Goal: Task Accomplishment & Management: Use online tool/utility

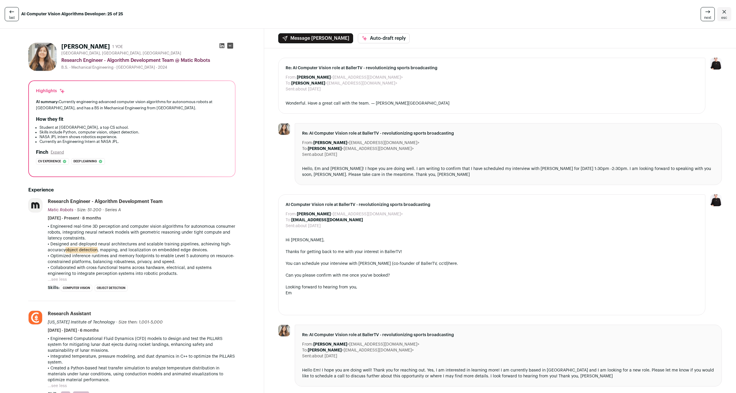
click at [707, 17] on span "next" at bounding box center [707, 17] width 7 height 5
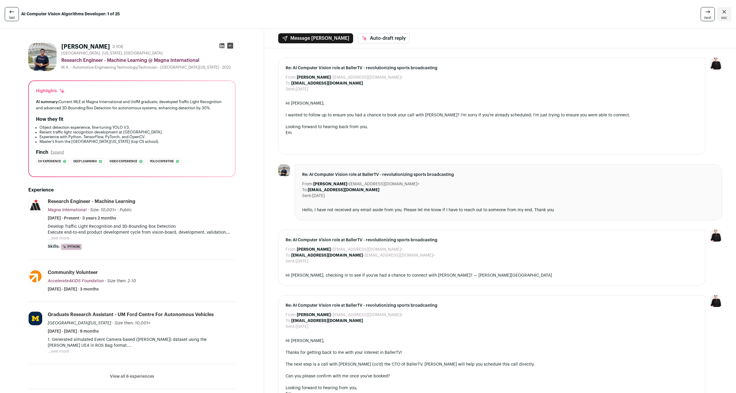
click at [707, 17] on span "next" at bounding box center [707, 17] width 7 height 5
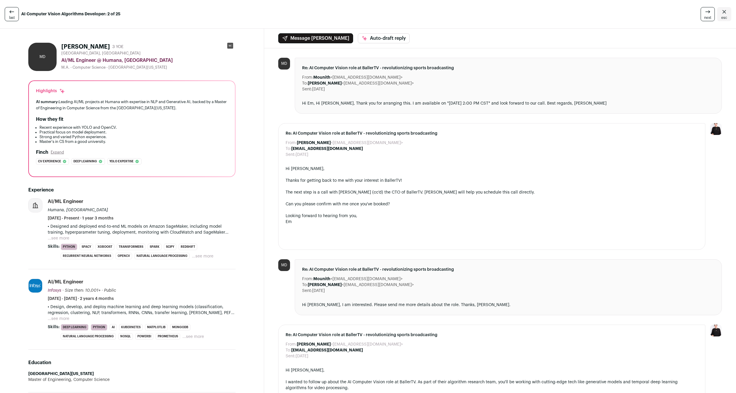
click at [707, 17] on span "next" at bounding box center [707, 17] width 7 height 5
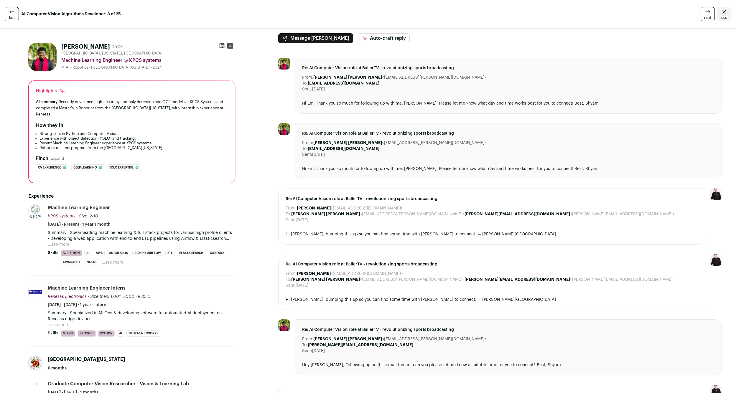
click at [707, 17] on span "next" at bounding box center [707, 17] width 7 height 5
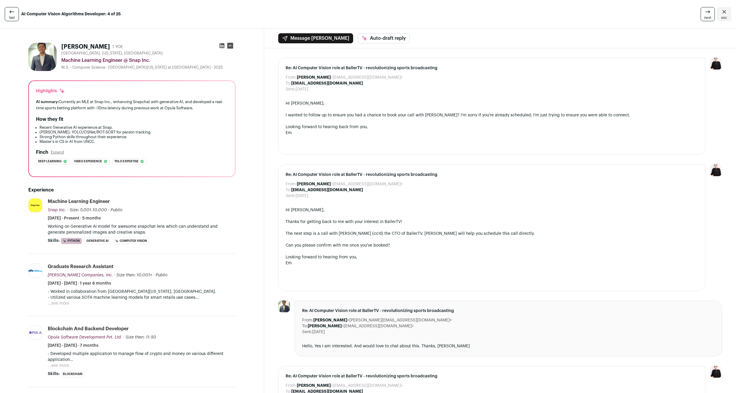
click at [707, 17] on span "next" at bounding box center [707, 17] width 7 height 5
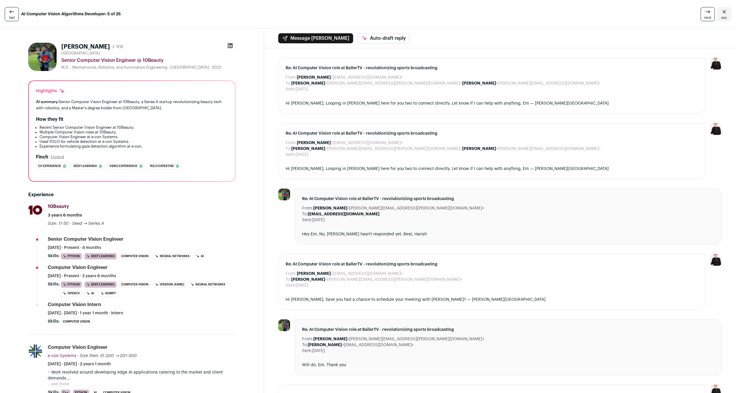
click at [707, 17] on span "next" at bounding box center [707, 17] width 7 height 5
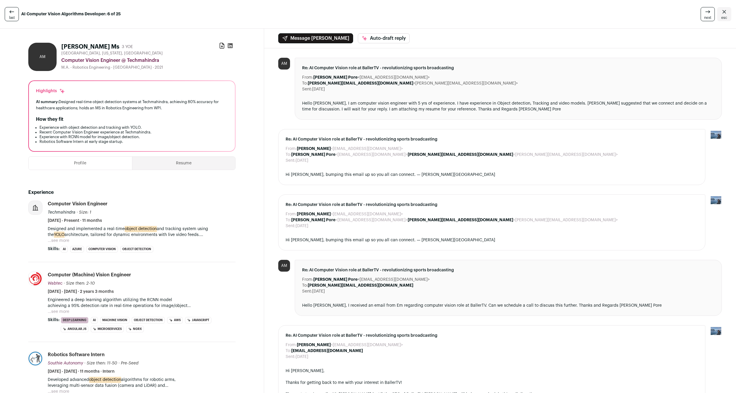
click at [707, 17] on span "next" at bounding box center [707, 17] width 7 height 5
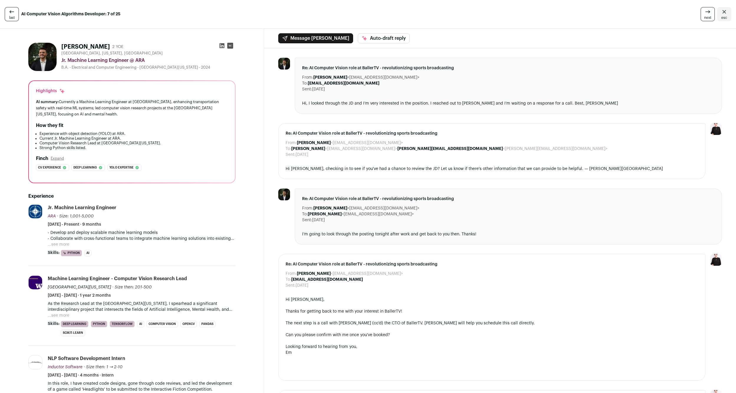
click at [707, 15] on span "next" at bounding box center [707, 17] width 7 height 5
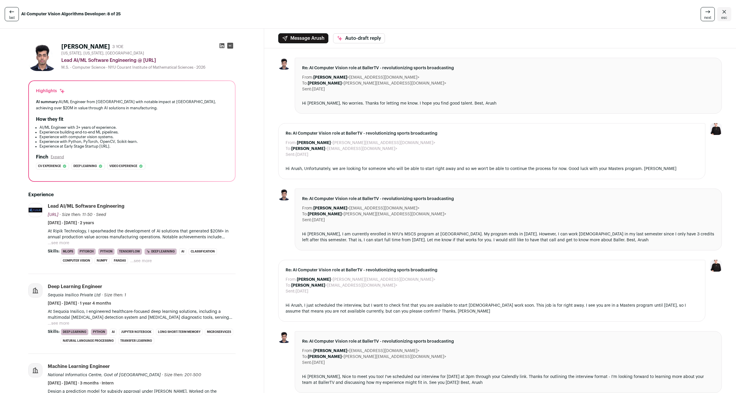
click at [707, 15] on span "next" at bounding box center [707, 17] width 7 height 5
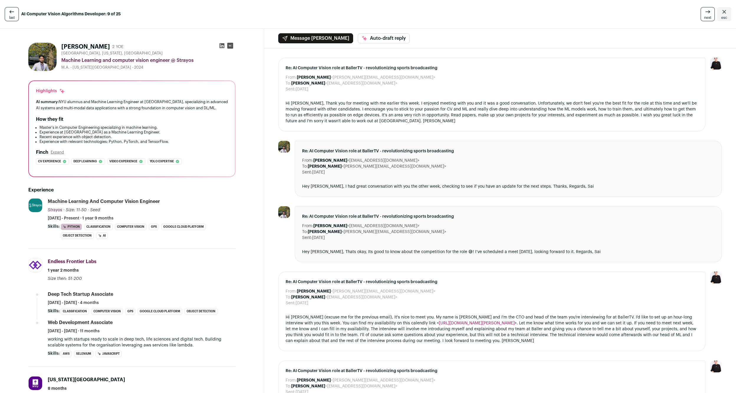
click at [707, 15] on span "next" at bounding box center [707, 17] width 7 height 5
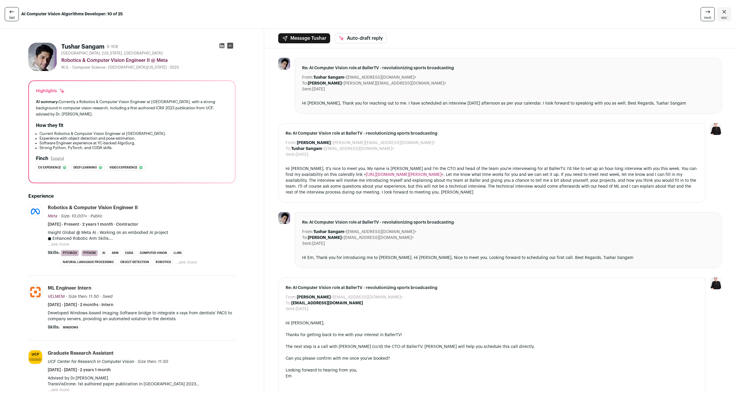
click at [707, 15] on span "next" at bounding box center [707, 17] width 7 height 5
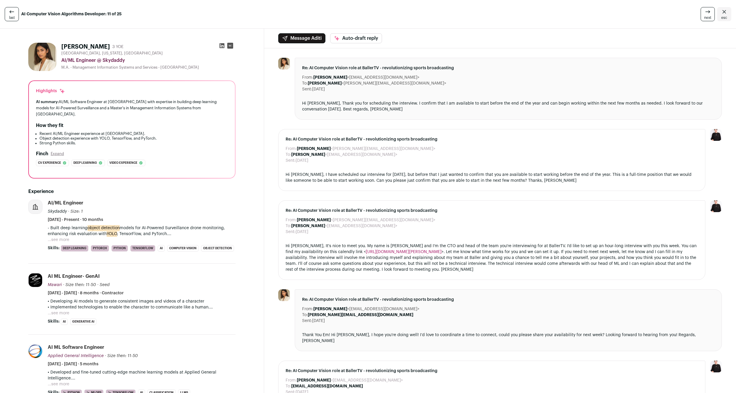
click at [707, 15] on span "next" at bounding box center [707, 17] width 7 height 5
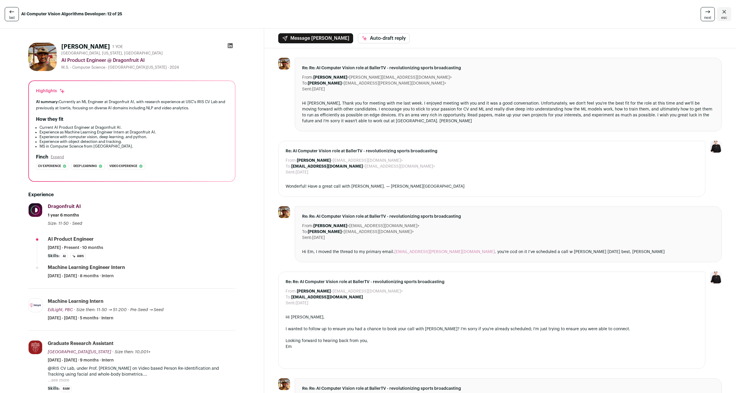
click at [707, 15] on span "next" at bounding box center [707, 17] width 7 height 5
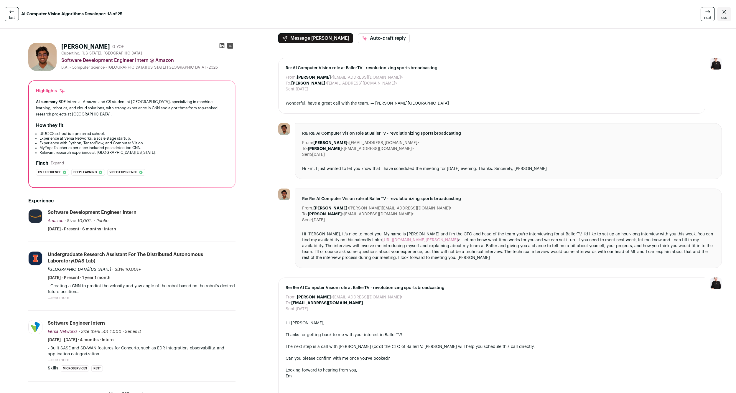
click at [707, 15] on span "next" at bounding box center [707, 17] width 7 height 5
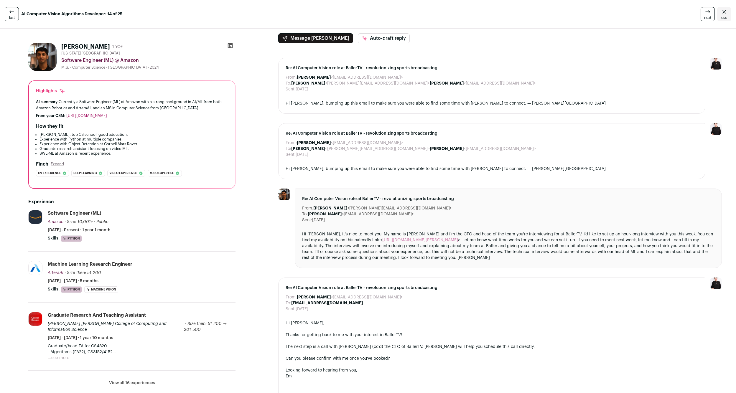
click at [707, 15] on span "next" at bounding box center [707, 17] width 7 height 5
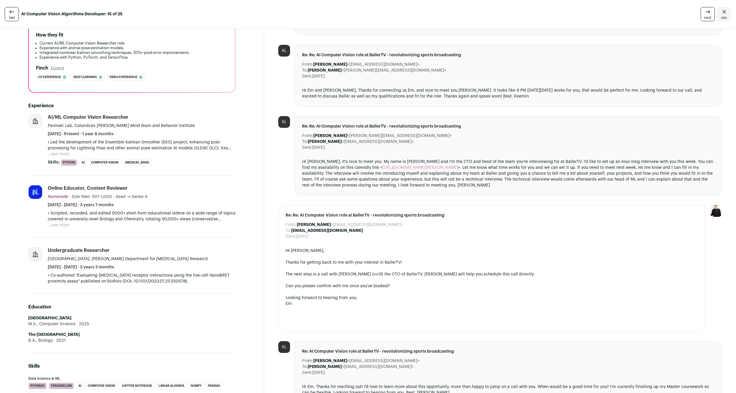
scroll to position [120, 0]
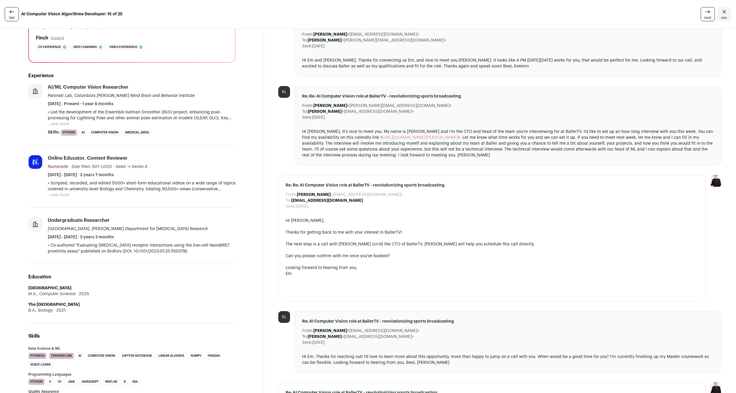
click at [61, 196] on button "...see more" at bounding box center [59, 195] width 22 height 6
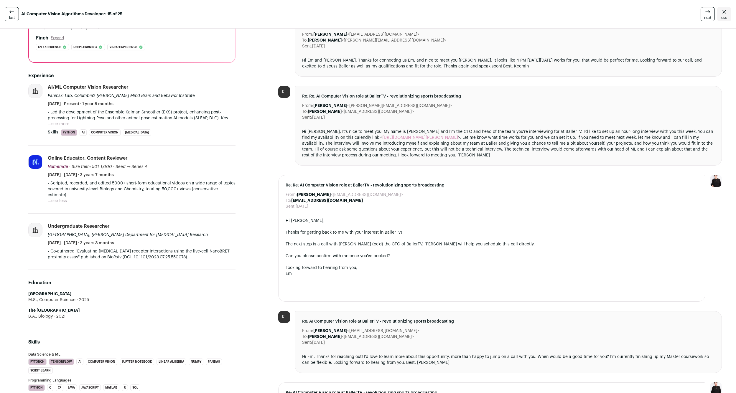
scroll to position [0, 0]
